Goal: Task Accomplishment & Management: Use online tool/utility

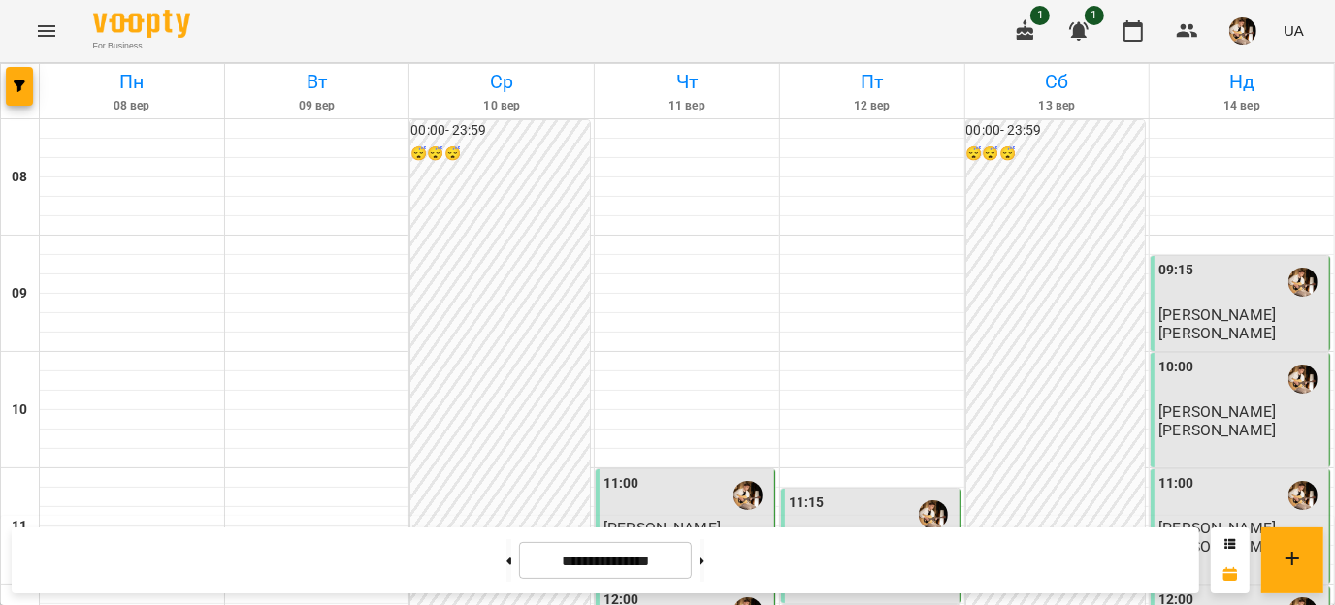
scroll to position [1114, 0]
click at [1254, 24] on img "button" at bounding box center [1242, 30] width 27 height 27
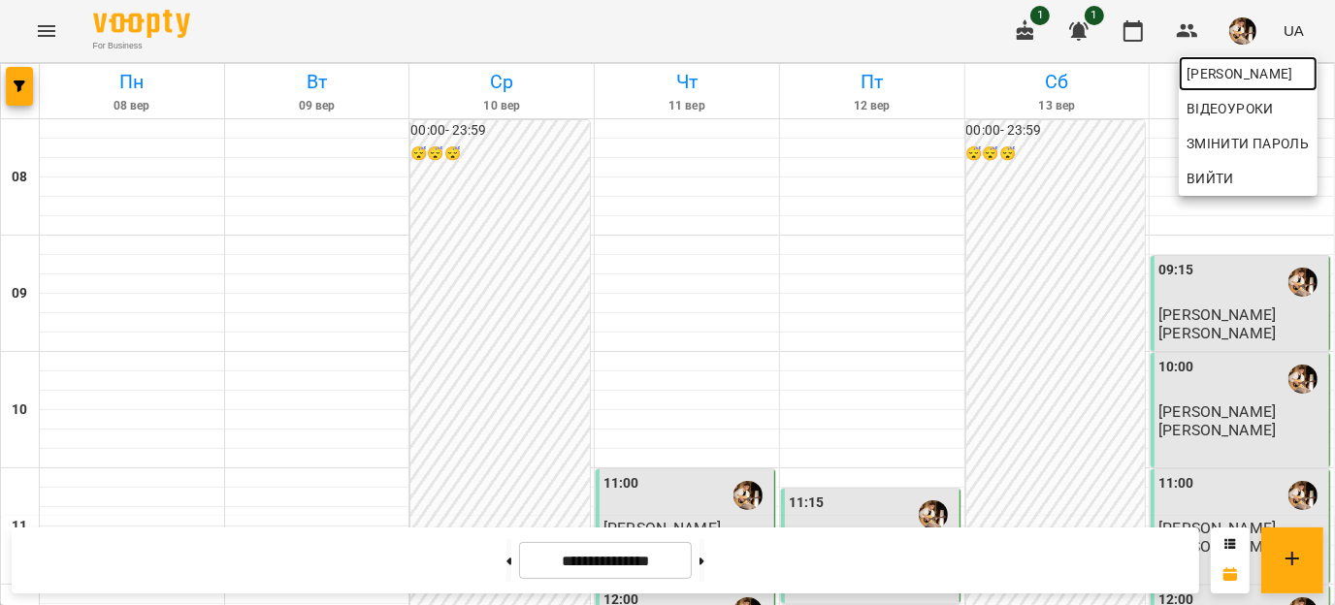
click at [1219, 71] on span "[PERSON_NAME]" at bounding box center [1247, 73] width 123 height 23
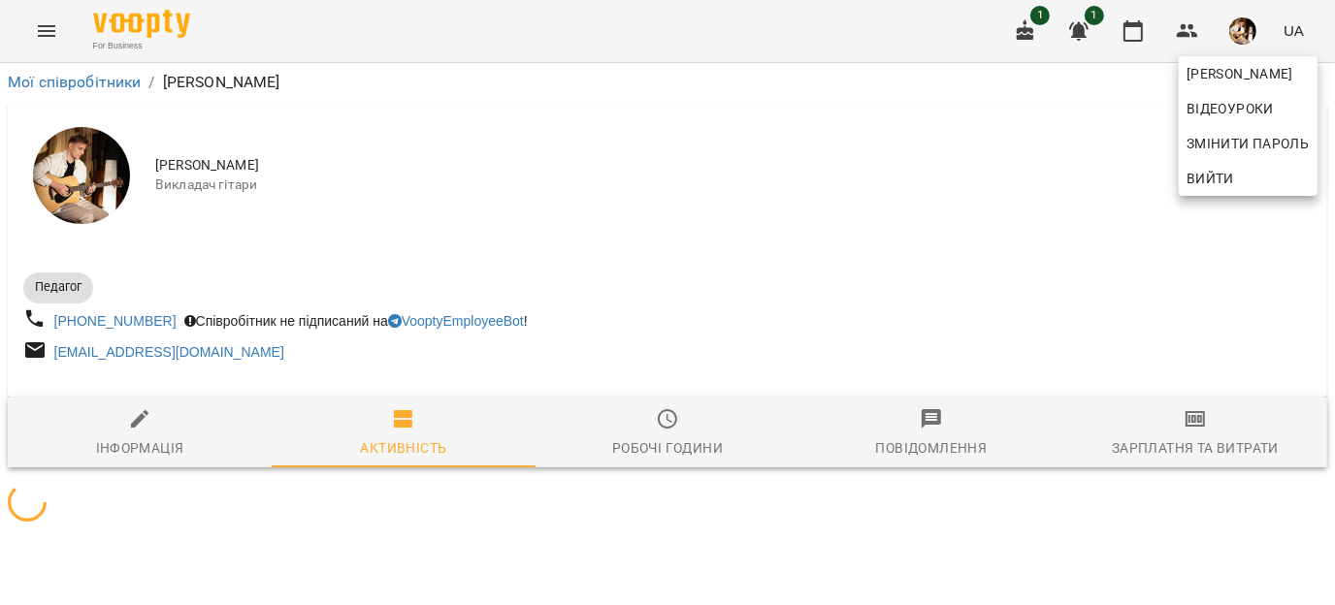
click at [1181, 426] on div at bounding box center [667, 302] width 1335 height 605
click at [1181, 426] on div "[PERSON_NAME] Змінити пароль Вийти" at bounding box center [667, 302] width 1335 height 605
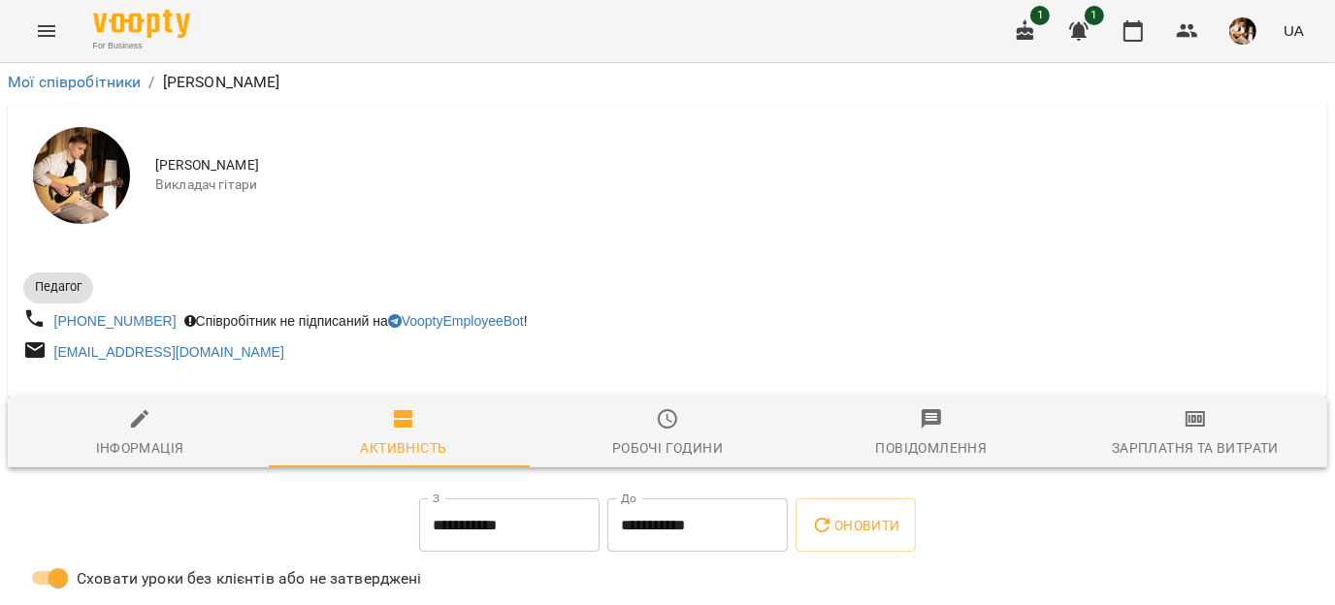
click at [1181, 426] on div "[PERSON_NAME] Змінити пароль Вийти" at bounding box center [667, 302] width 1335 height 605
click at [1182, 454] on div "Зарплатня та Витрати" at bounding box center [1195, 448] width 167 height 23
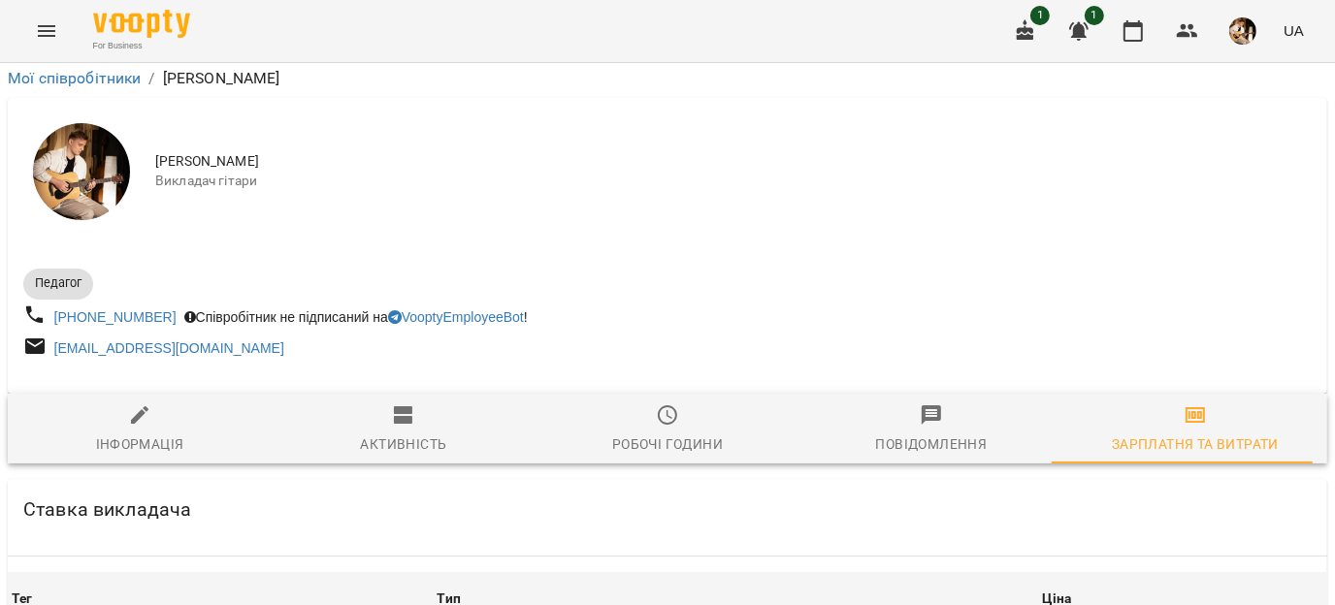
scroll to position [3486, 0]
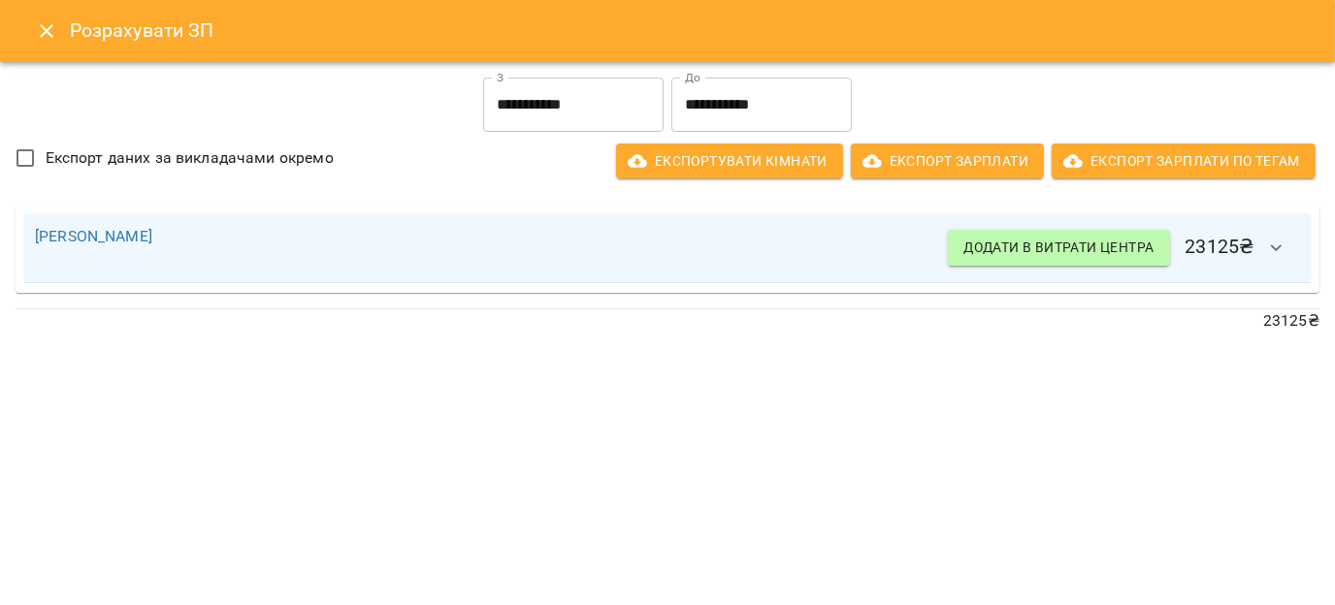
click at [49, 24] on icon "Close" at bounding box center [46, 30] width 23 height 23
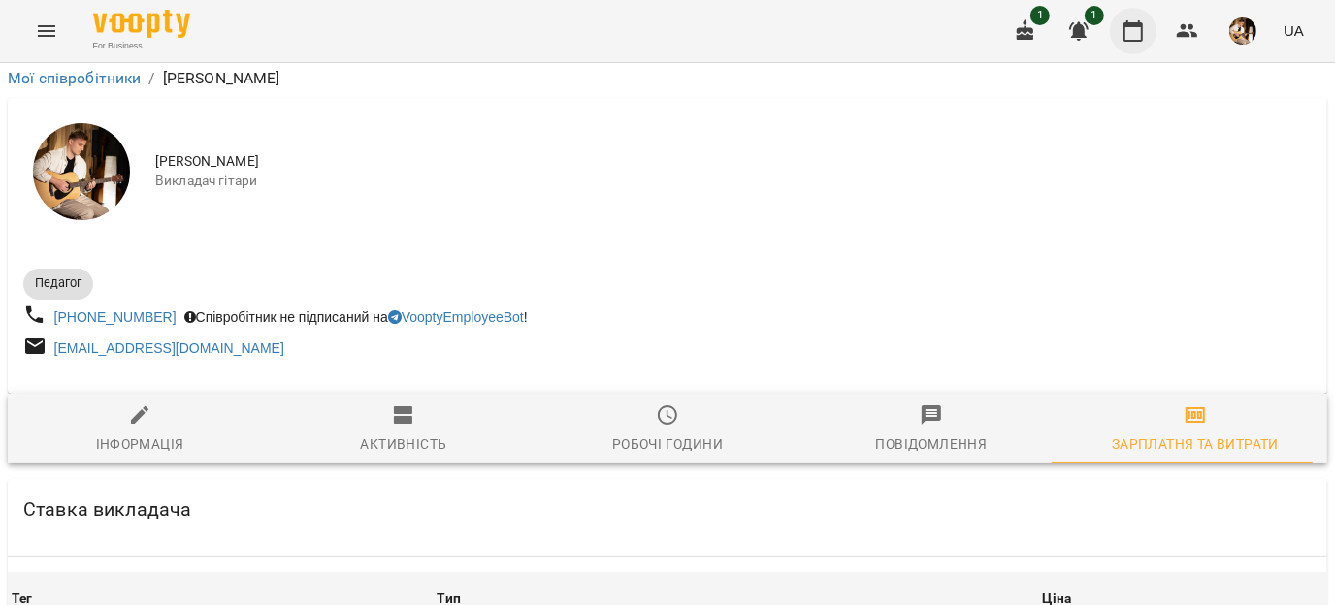
click at [1133, 41] on icon "button" at bounding box center [1132, 30] width 19 height 21
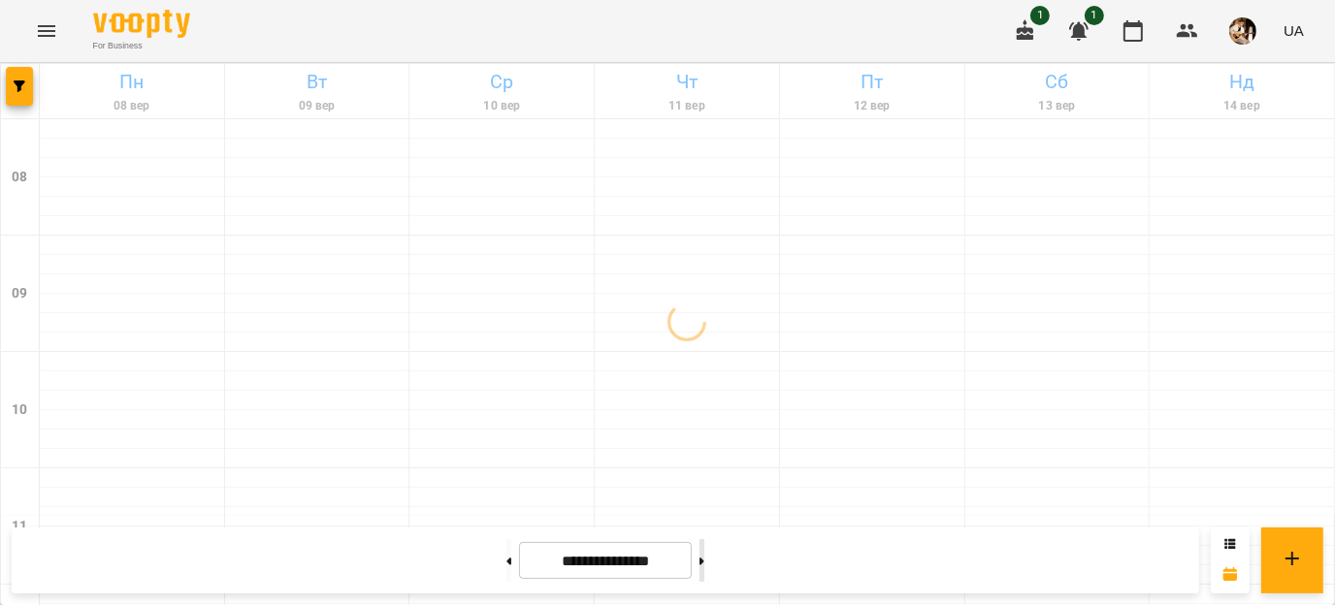
click at [704, 556] on button at bounding box center [701, 560] width 5 height 43
type input "**********"
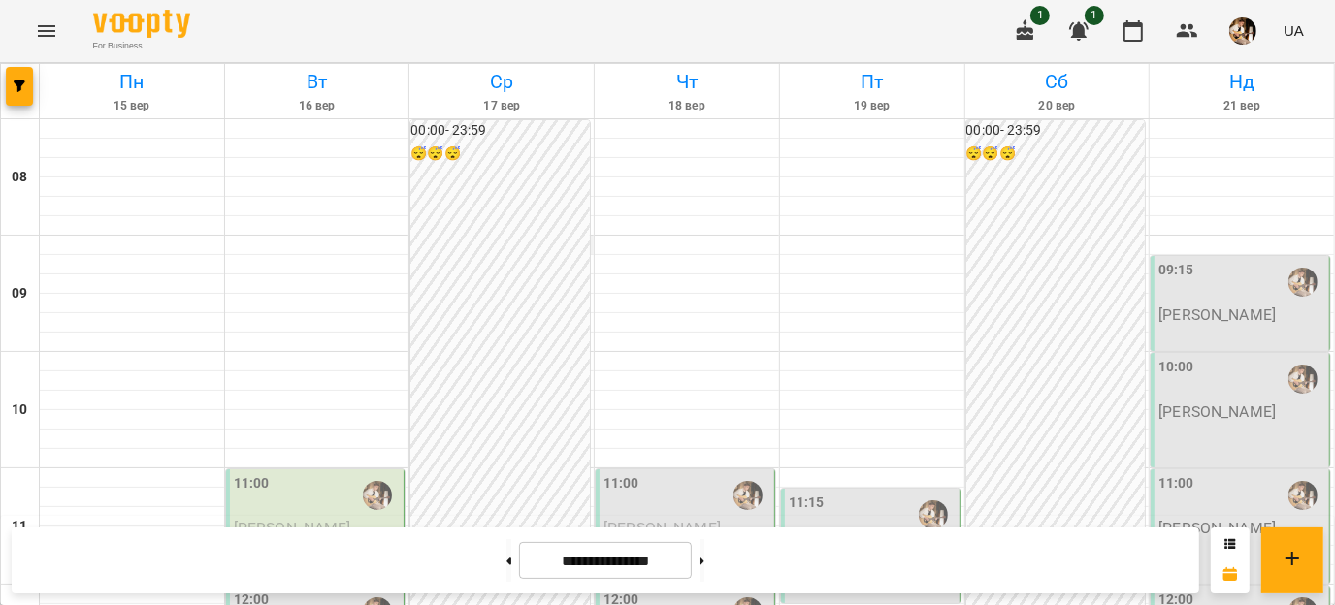
scroll to position [1114, 0]
